Goal: Find specific page/section

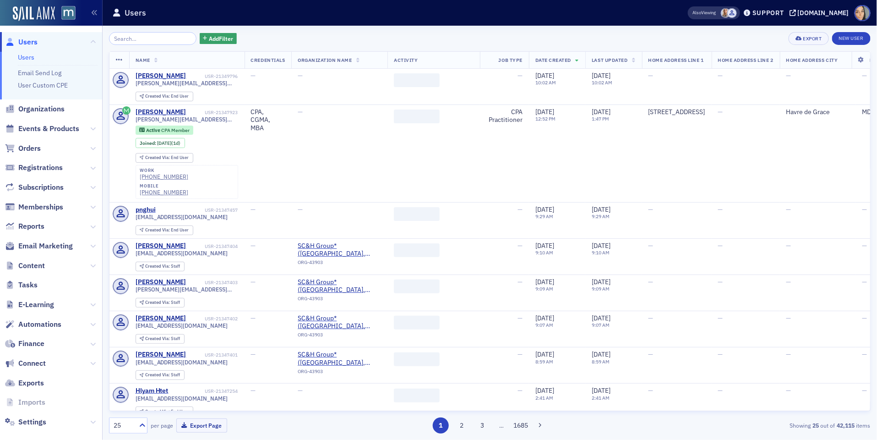
scroll to position [11, 0]
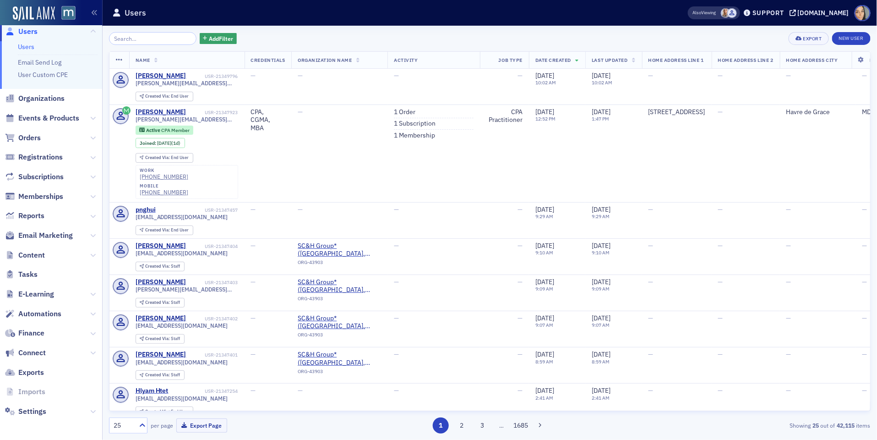
click at [96, 255] on span "Content" at bounding box center [51, 255] width 102 height 20
click at [93, 255] on icon at bounding box center [92, 254] width 5 height 5
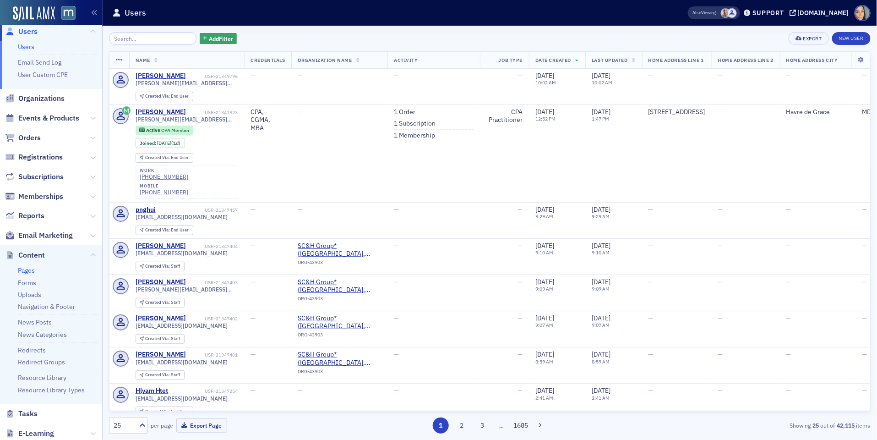
click at [26, 270] on link "Pages" at bounding box center [26, 270] width 17 height 8
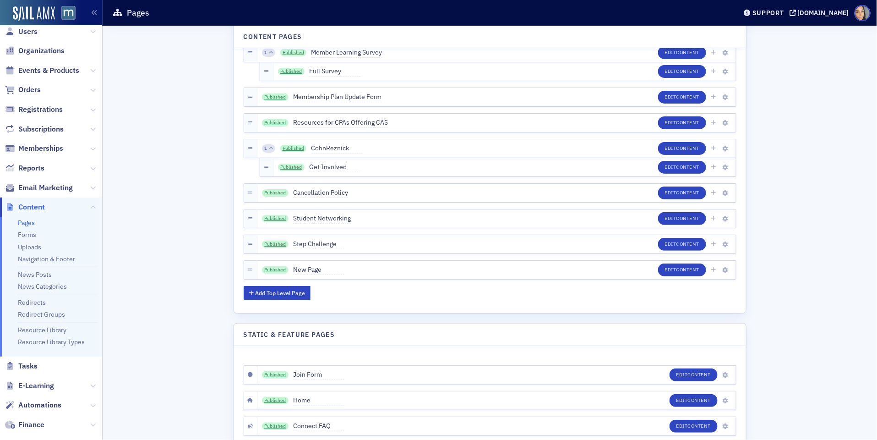
scroll to position [3237, 0]
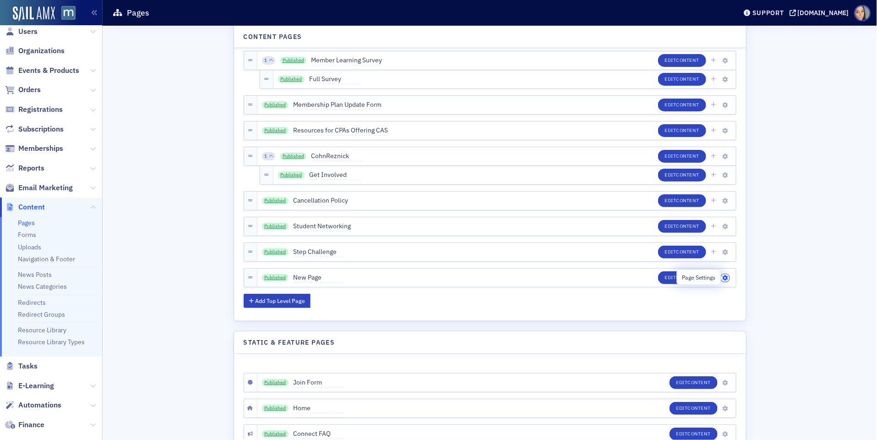
click at [727, 278] on icon "button" at bounding box center [724, 277] width 5 height 5
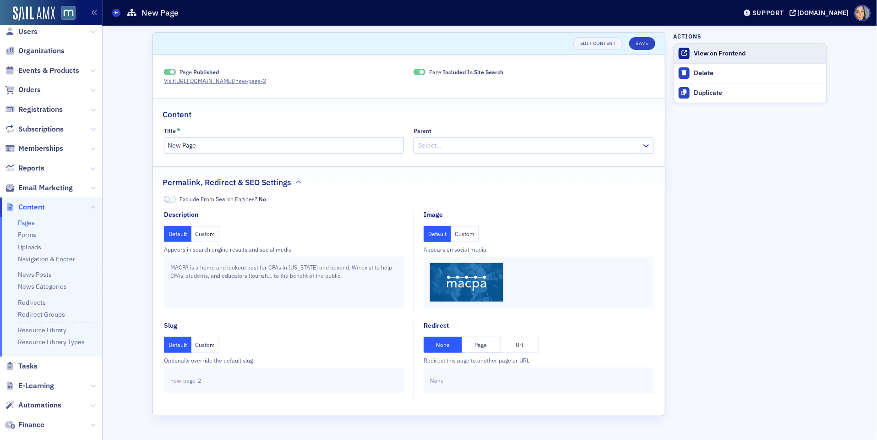
click at [720, 55] on div "View on Frontend" at bounding box center [758, 53] width 128 height 8
